Goal: Task Accomplishment & Management: Complete application form

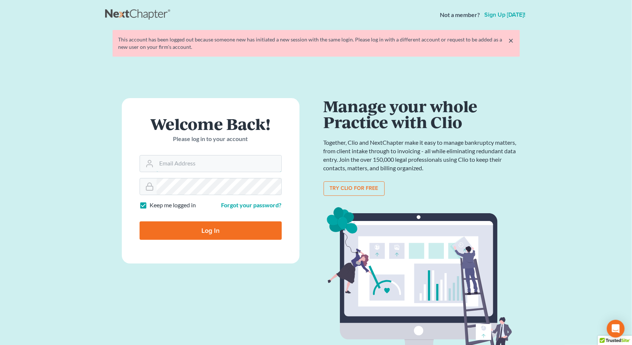
type input "Athena@AthenaLegal.com"
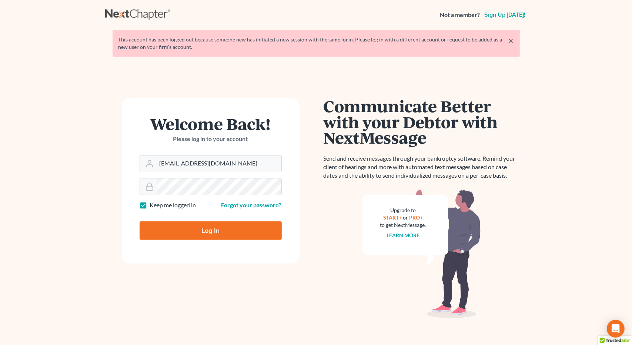
click at [194, 235] on input "Log In" at bounding box center [211, 230] width 142 height 19
type input "Thinking..."
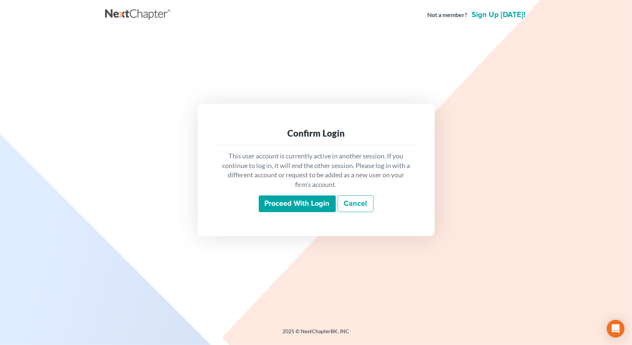
click at [286, 201] on input "Proceed with login" at bounding box center [297, 203] width 77 height 17
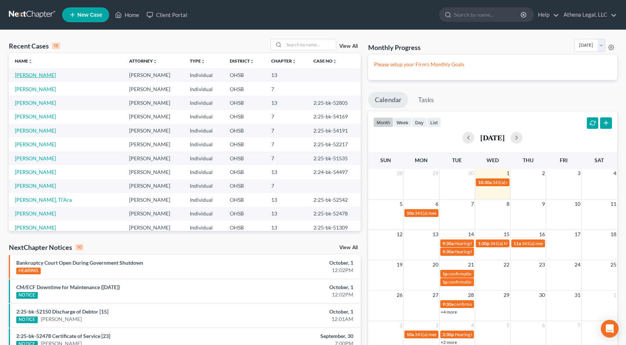
click at [36, 76] on link "Reed, Colin" at bounding box center [35, 75] width 41 height 6
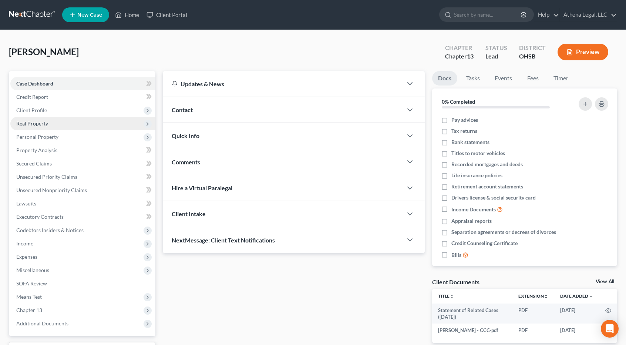
scroll to position [61, 0]
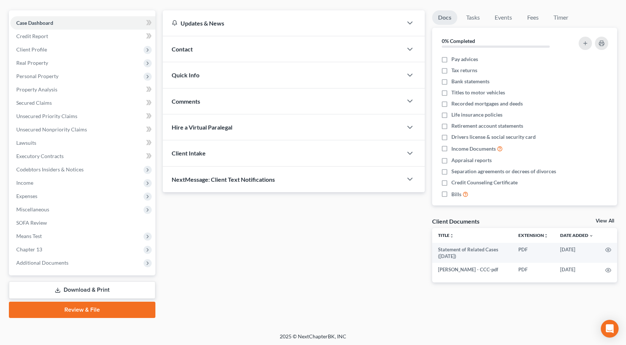
click at [82, 310] on link "Review & File" at bounding box center [82, 310] width 147 height 16
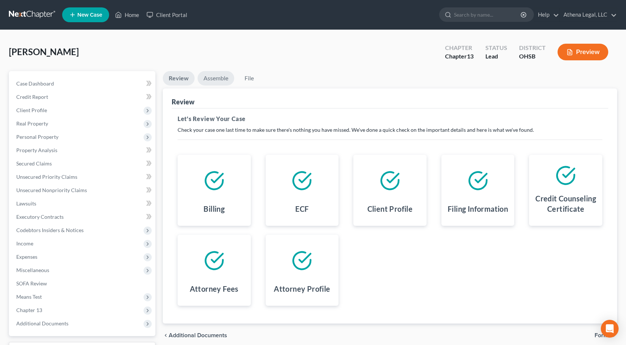
click at [214, 76] on link "Assemble" at bounding box center [216, 78] width 37 height 14
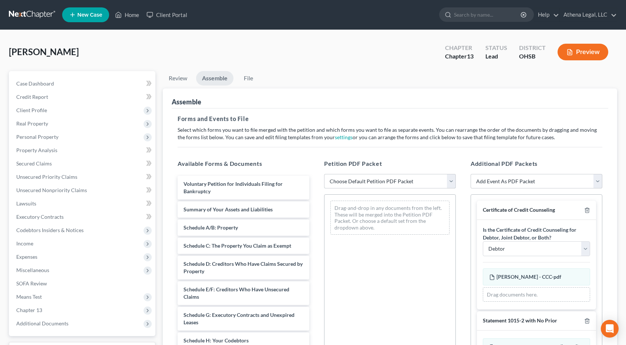
click at [377, 181] on select "Choose Default Petition PDF Packet Complete Bankruptcy Petition (all forms and …" at bounding box center [390, 181] width 132 height 15
select select "0"
click at [324, 174] on select "Choose Default Petition PDF Packet Complete Bankruptcy Petition (all forms and …" at bounding box center [390, 181] width 132 height 15
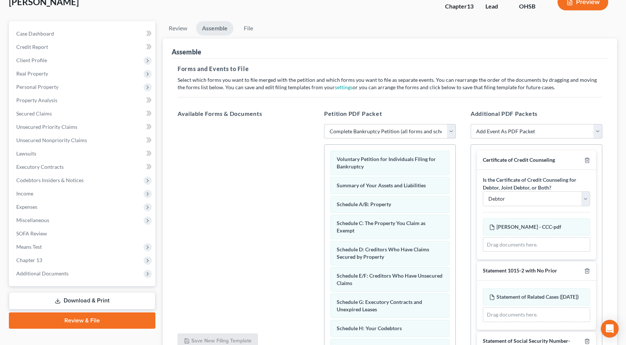
scroll to position [50, 0]
click at [485, 130] on select "Add Event As PDF Packet 20 Largest Unsecured Creditors Amended Document Amended…" at bounding box center [537, 131] width 132 height 15
select select "56"
click at [471, 124] on select "Add Event As PDF Packet 20 Largest Unsecured Creditors Amended Document Amended…" at bounding box center [537, 131] width 132 height 15
select select
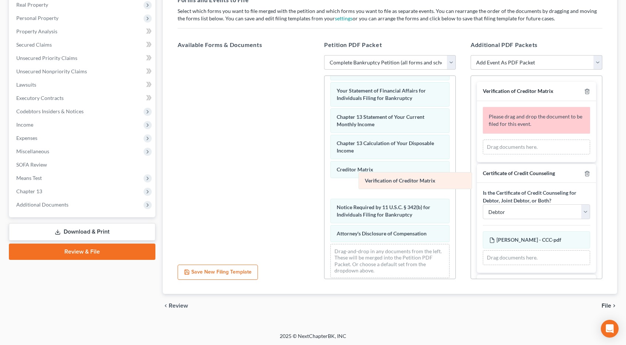
scroll to position [233, 0]
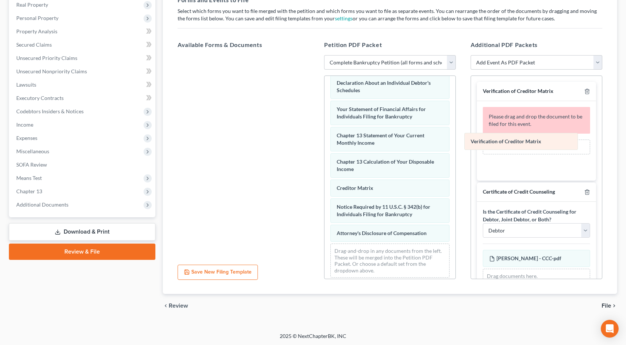
drag, startPoint x: 391, startPoint y: 182, endPoint x: 531, endPoint y: 137, distance: 146.2
click at [456, 137] on div "Verification of Creditor Matrix Voluntary Petition for Individuals Filing for B…" at bounding box center [390, 63] width 131 height 441
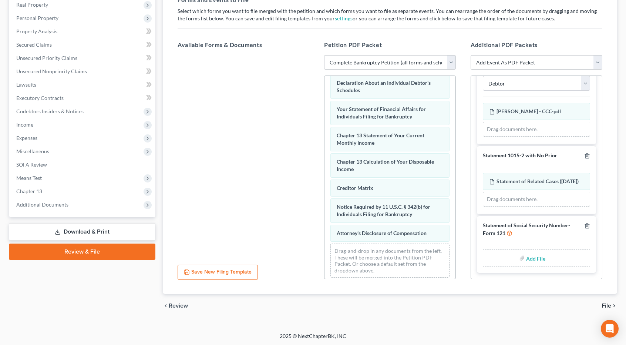
scroll to position [121, 0]
click at [533, 257] on input "file" at bounding box center [535, 257] width 18 height 13
type input "C:\fakepath\Reed, Colin - SSN.pdf"
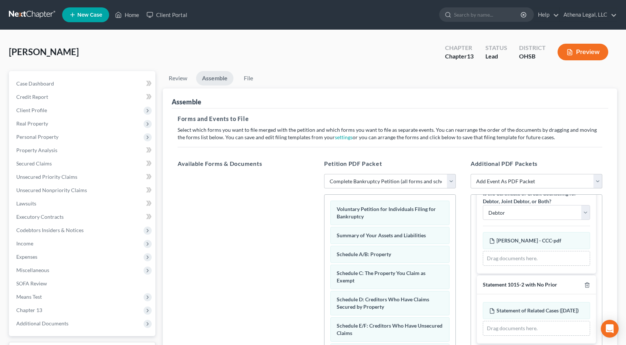
scroll to position [119, 0]
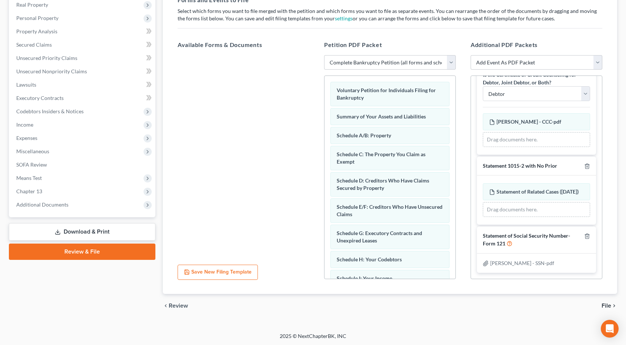
click at [602, 305] on span "File" at bounding box center [607, 306] width 10 height 6
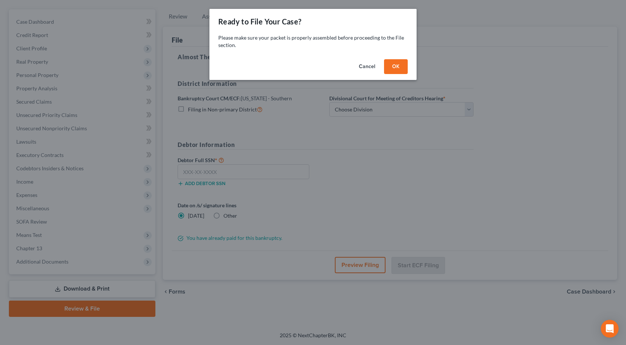
scroll to position [61, 0]
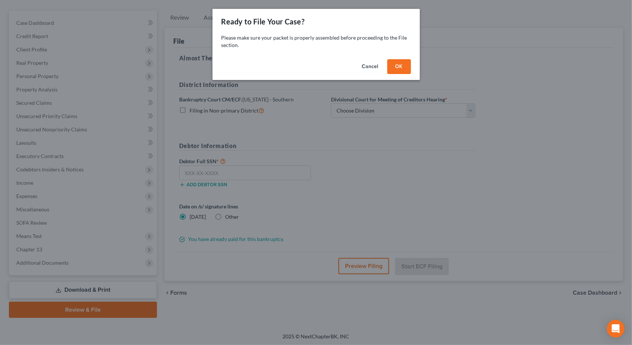
click at [406, 65] on button "OK" at bounding box center [399, 66] width 24 height 15
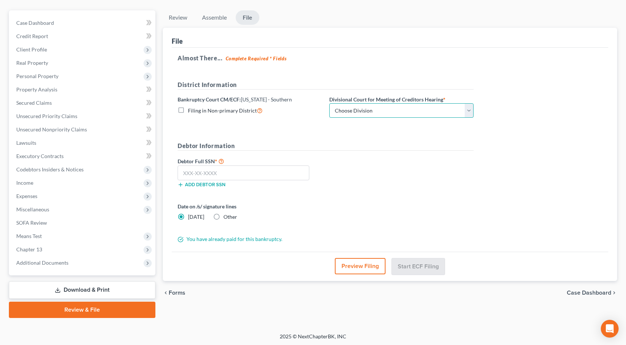
click at [381, 115] on select "Choose Division Cincinnati Columbus Dayton" at bounding box center [401, 110] width 144 height 15
select select "1"
click at [329, 103] on select "Choose Division Cincinnati Columbus Dayton" at bounding box center [401, 110] width 144 height 15
click at [291, 172] on input "text" at bounding box center [244, 172] width 132 height 15
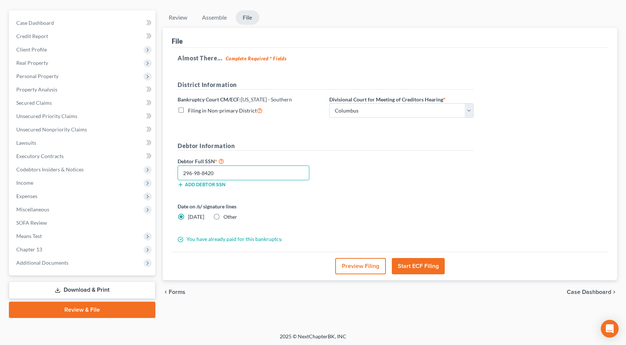
type input "296-98-8420"
click at [415, 265] on button "Start ECF Filing" at bounding box center [418, 266] width 53 height 16
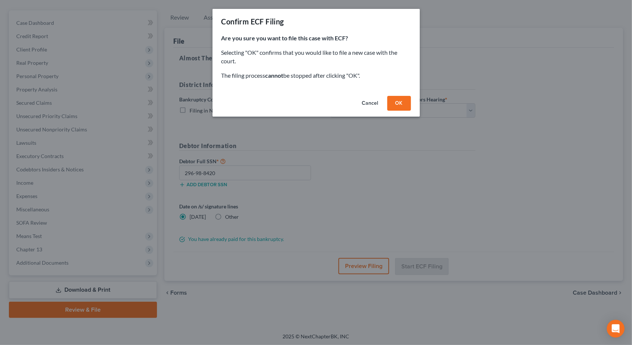
click at [405, 105] on button "OK" at bounding box center [399, 103] width 24 height 15
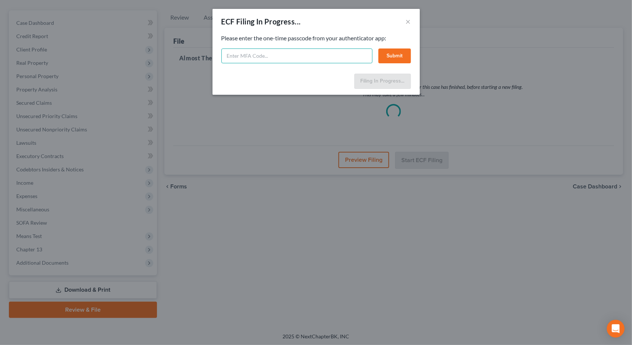
click at [303, 51] on input "text" at bounding box center [296, 55] width 151 height 15
type input "805953"
click at [390, 56] on button "Submit" at bounding box center [394, 55] width 33 height 15
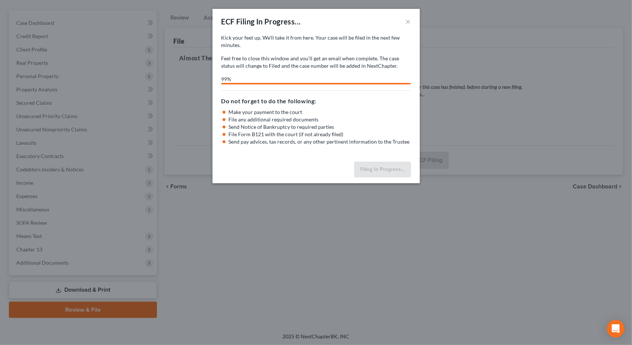
select select "1"
